Goal: Check status

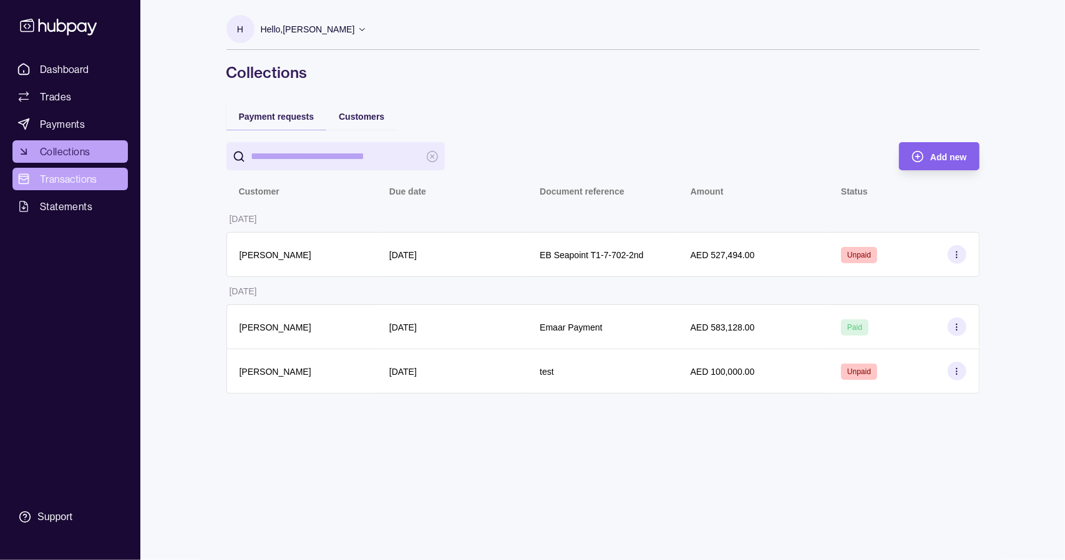
click at [70, 182] on span "Transactions" at bounding box center [68, 179] width 57 height 15
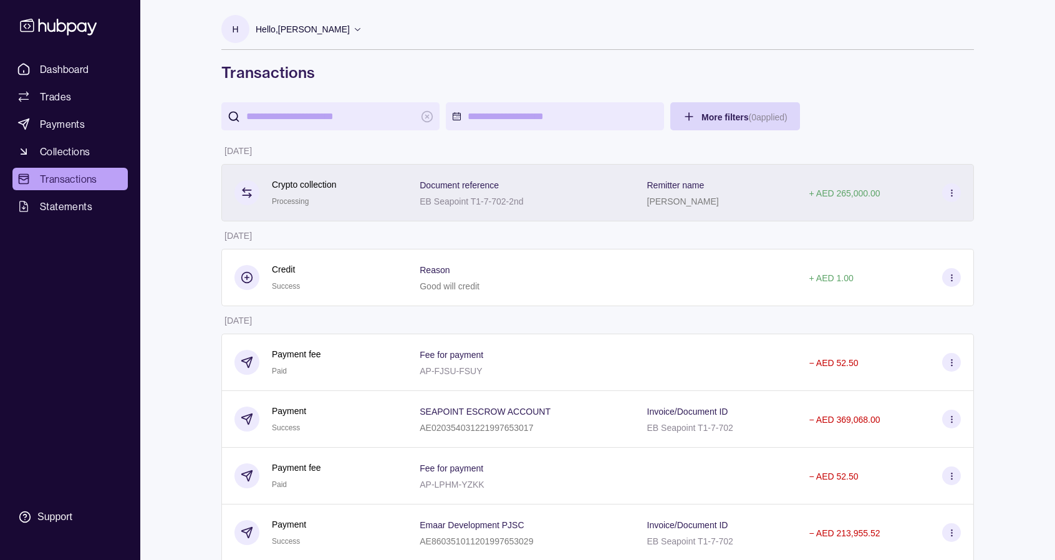
click at [666, 196] on p "[PERSON_NAME]" at bounding box center [683, 201] width 72 height 10
